Goal: Task Accomplishment & Management: Use online tool/utility

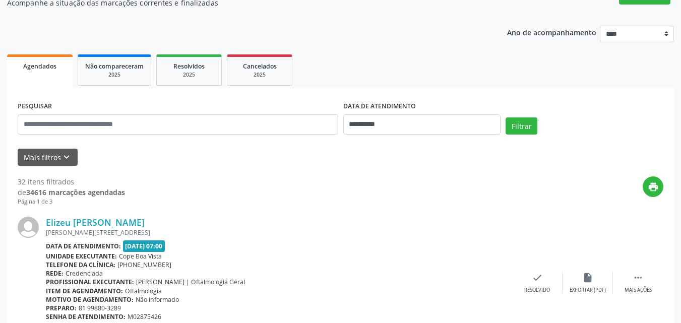
scroll to position [101, 0]
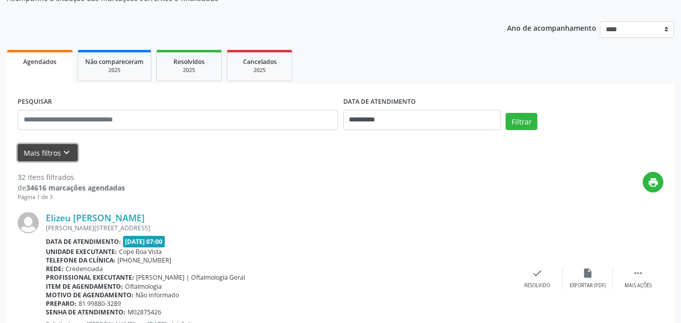
click at [59, 145] on button "Mais filtros keyboard_arrow_down" at bounding box center [48, 153] width 60 height 18
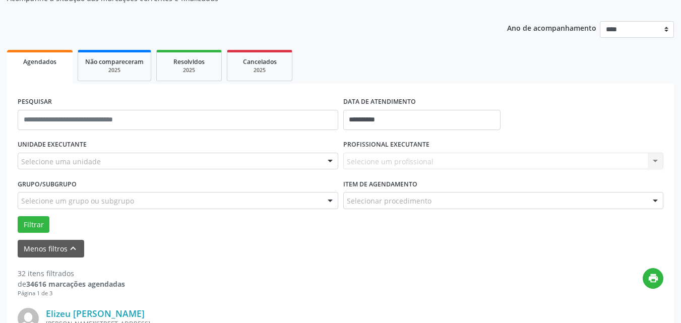
drag, startPoint x: 83, startPoint y: 171, endPoint x: 93, endPoint y: 167, distance: 11.0
click at [84, 171] on div "UNIDADE EXECUTANTE Selecione uma unidade Todos as unidades Cope Boa Vista Nenhu…" at bounding box center [177, 156] width 325 height 39
click at [94, 167] on div at bounding box center [178, 161] width 320 height 17
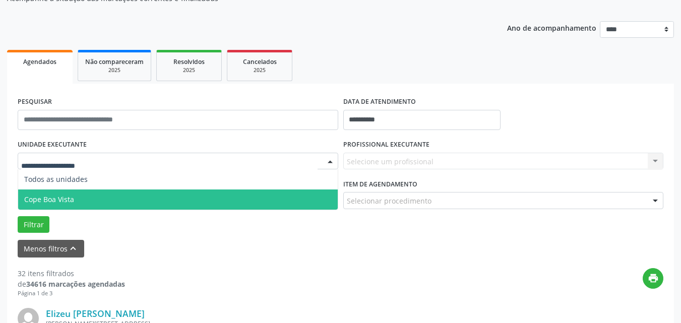
click at [81, 196] on span "Cope Boa Vista" at bounding box center [177, 199] width 319 height 20
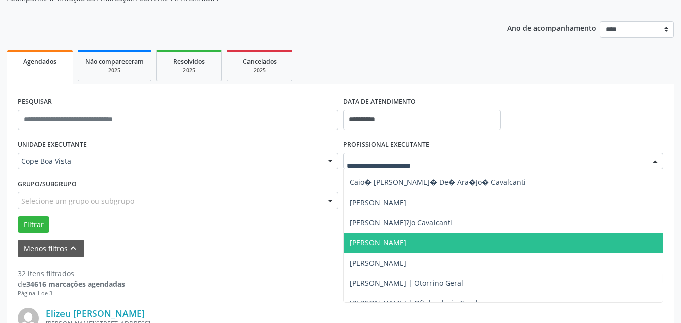
scroll to position [202, 0]
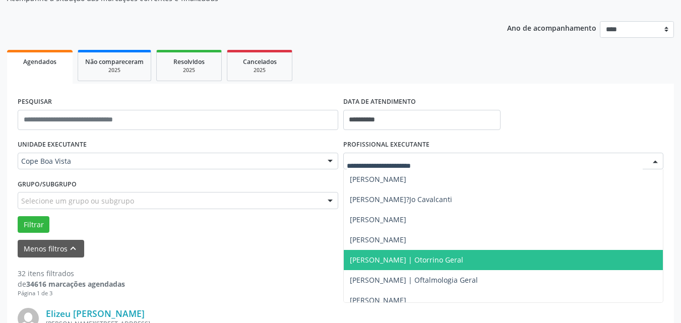
click at [392, 262] on span "[PERSON_NAME] | Otorrino Geral" at bounding box center [406, 260] width 113 height 10
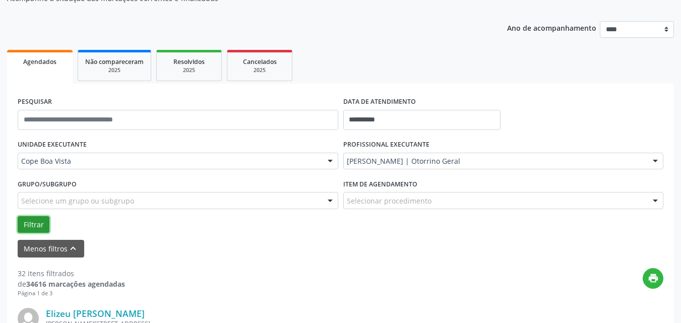
click at [40, 221] on button "Filtrar" at bounding box center [34, 224] width 32 height 17
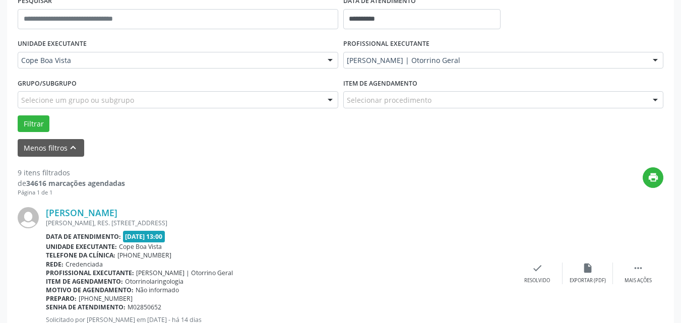
drag, startPoint x: 17, startPoint y: 172, endPoint x: 69, endPoint y: 169, distance: 52.5
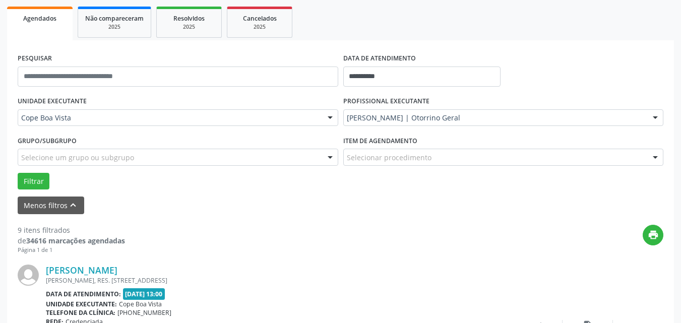
scroll to position [50, 0]
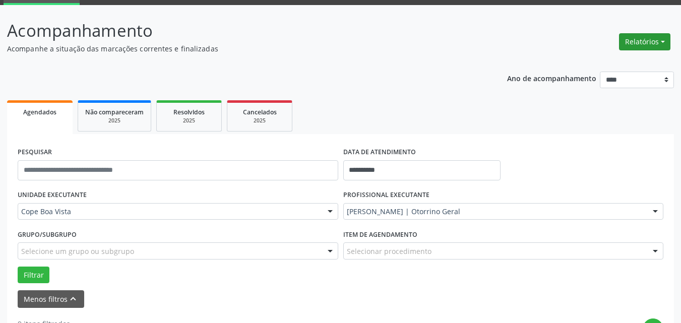
click at [669, 44] on button "Relatórios" at bounding box center [644, 41] width 51 height 17
click at [622, 57] on link "Agendamentos" at bounding box center [616, 63] width 108 height 14
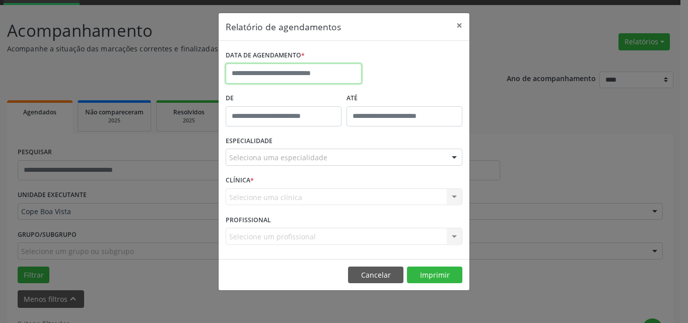
click at [284, 70] on input "text" at bounding box center [294, 73] width 136 height 20
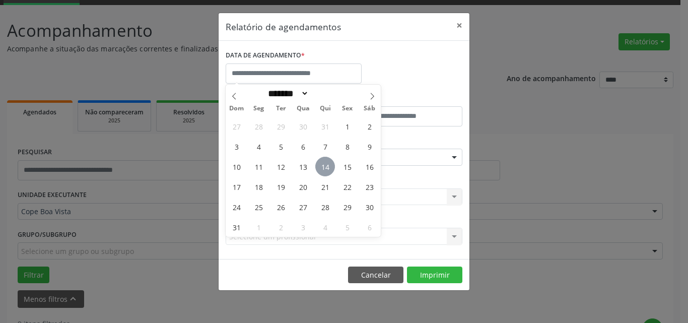
click at [324, 165] on span "14" at bounding box center [325, 167] width 20 height 20
type input "**********"
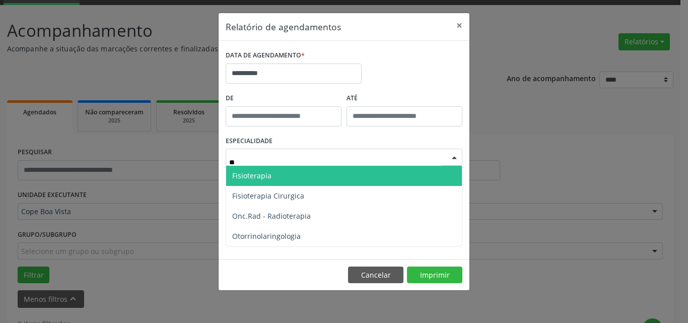
type input "***"
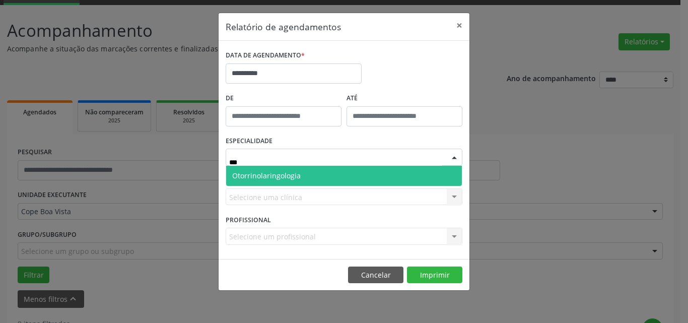
click at [310, 183] on span "Otorrinolaringologia" at bounding box center [344, 176] width 236 height 20
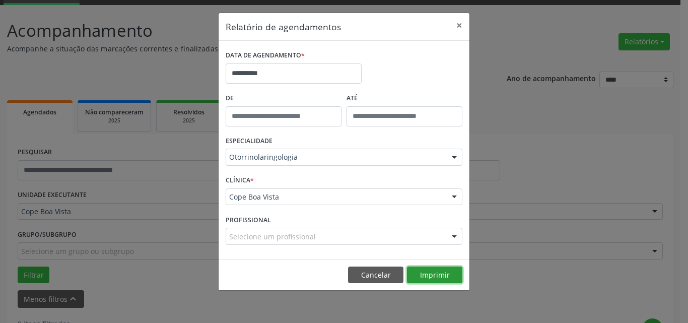
click at [416, 271] on button "Imprimir" at bounding box center [434, 275] width 55 height 17
click at [61, 215] on div "**********" at bounding box center [344, 161] width 688 height 323
click at [379, 274] on button "Cancelar" at bounding box center [375, 275] width 55 height 17
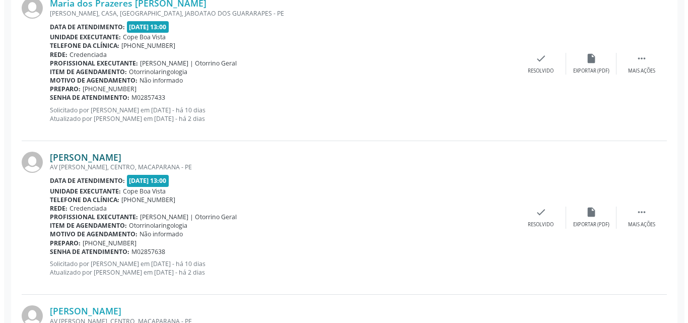
scroll to position [1209, 0]
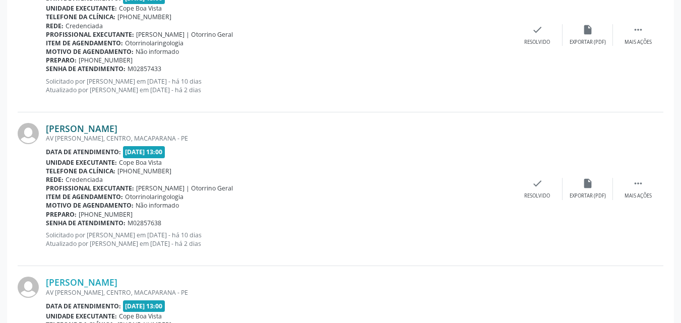
click at [112, 131] on link "[PERSON_NAME]" at bounding box center [82, 128] width 72 height 11
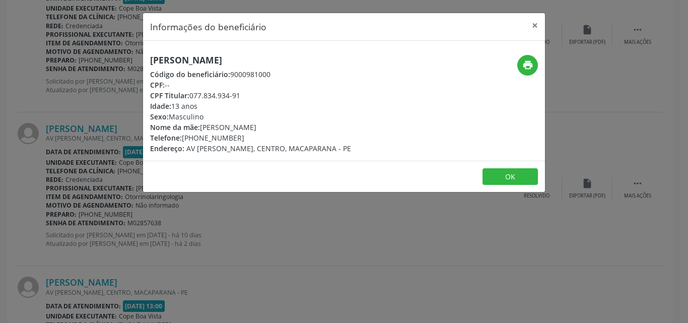
drag, startPoint x: 190, startPoint y: 95, endPoint x: 243, endPoint y: 93, distance: 53.0
click at [243, 93] on div "CPF Titular: 077.834.934-91" at bounding box center [250, 95] width 201 height 11
copy div "077.834.934-91"
